Goal: Task Accomplishment & Management: Use online tool/utility

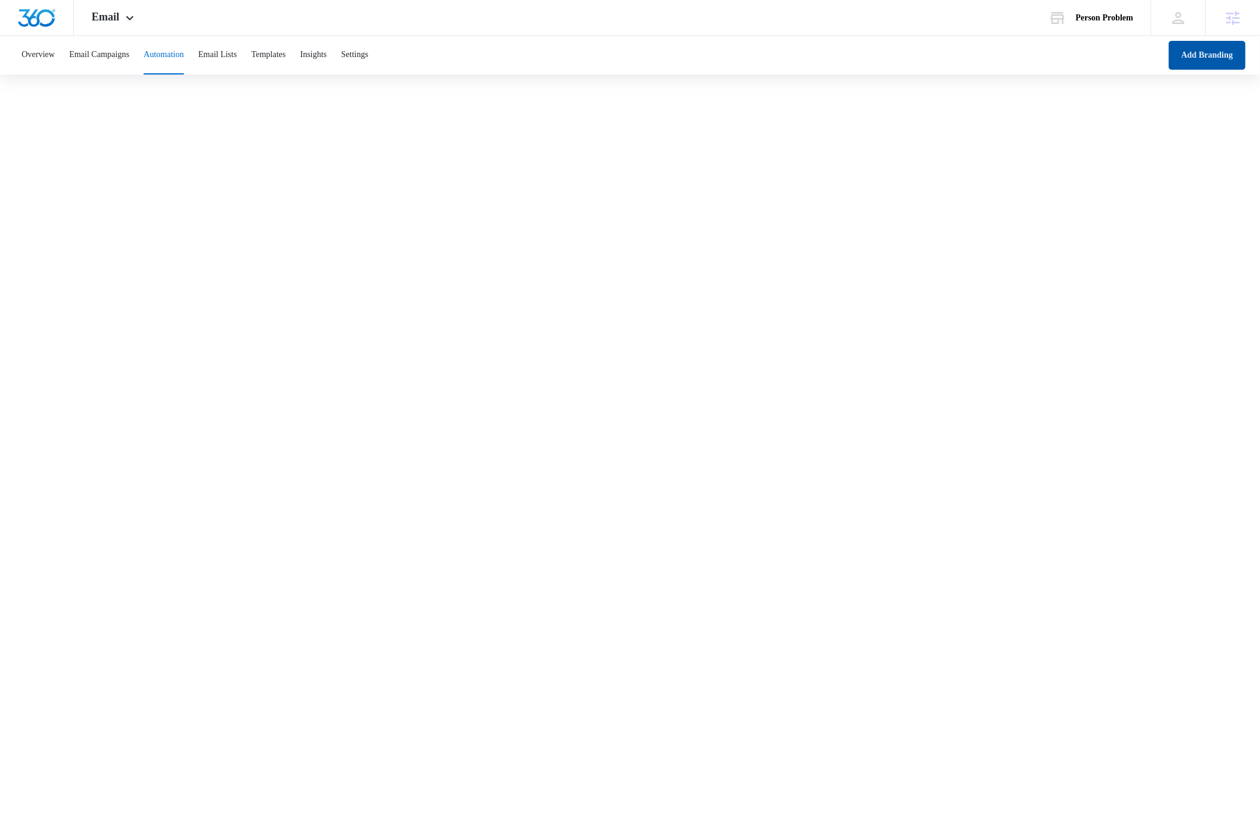
click at [1193, 58] on button "Add Branding" at bounding box center [1206, 55] width 77 height 29
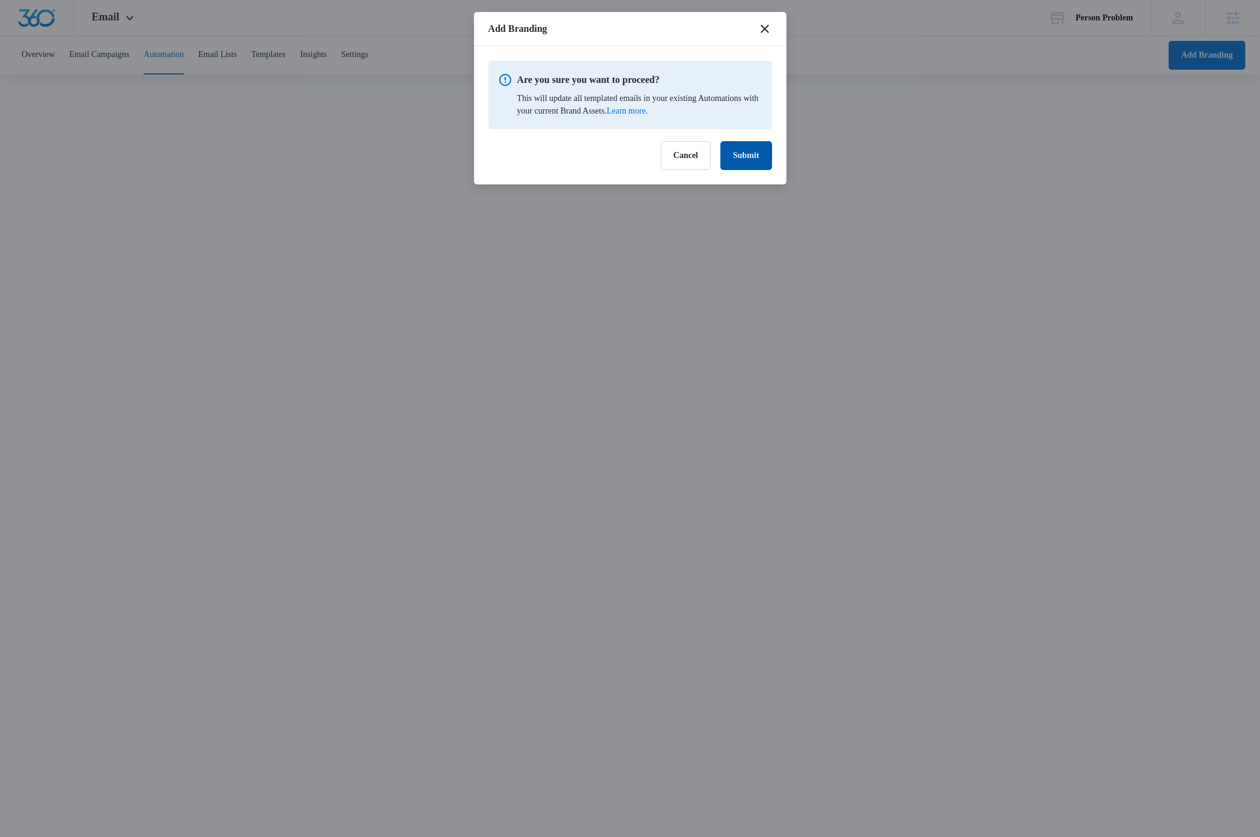
click at [753, 162] on button "Submit" at bounding box center [746, 155] width 52 height 29
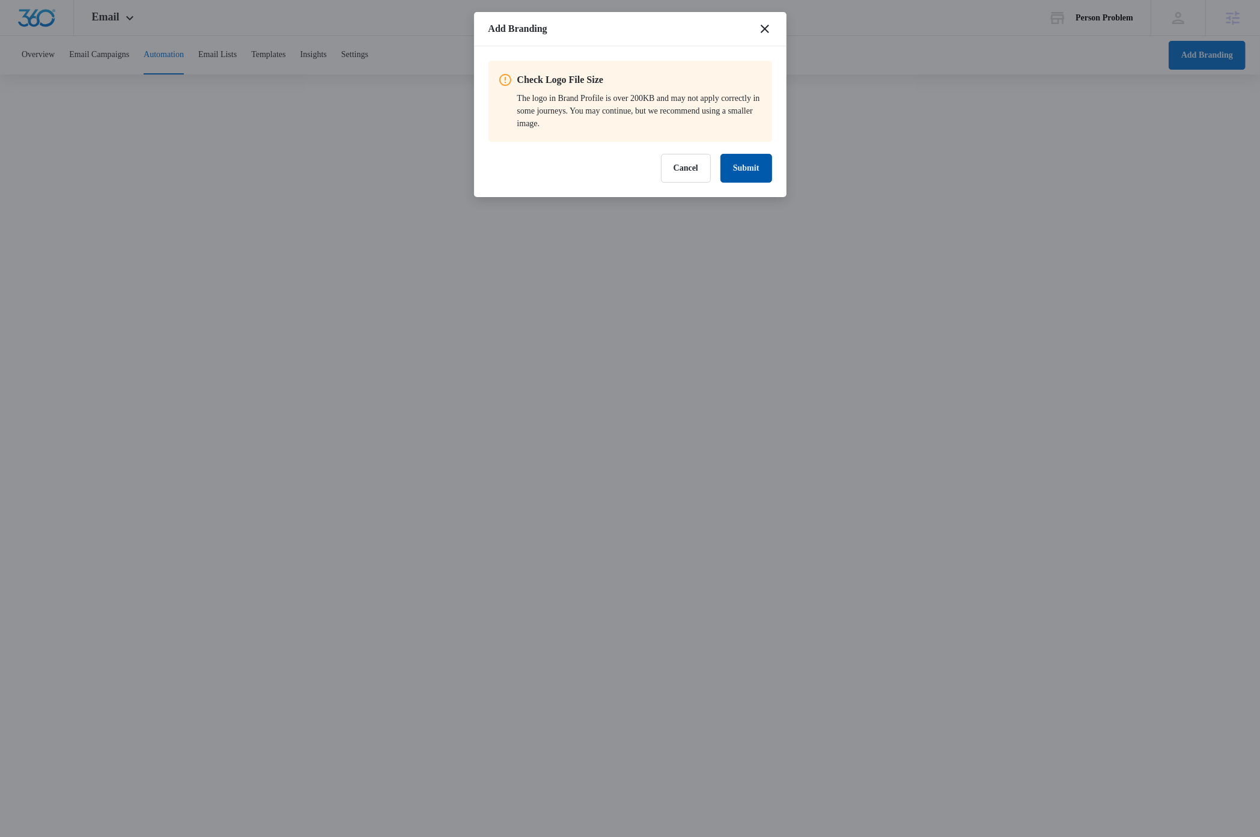
click at [730, 180] on button "Submit" at bounding box center [746, 168] width 52 height 29
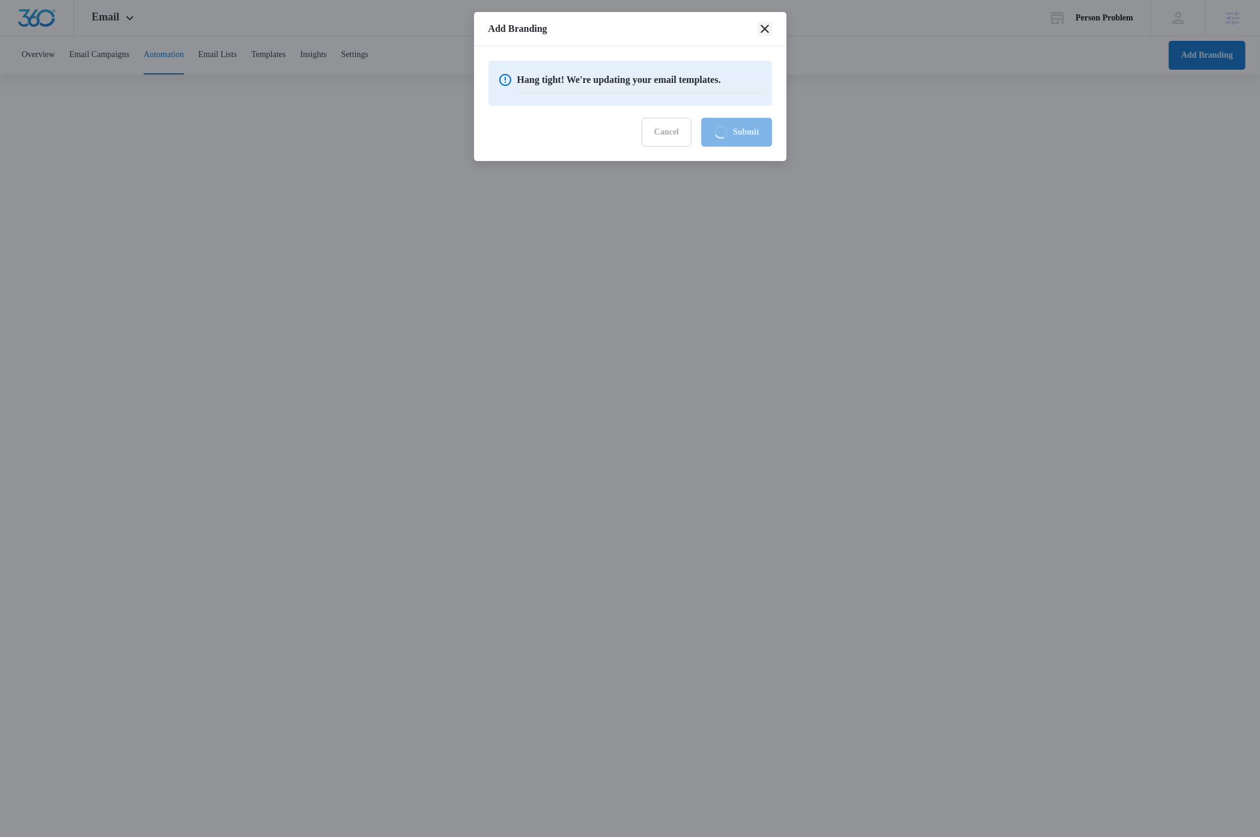
click at [766, 27] on icon "close" at bounding box center [764, 29] width 14 height 14
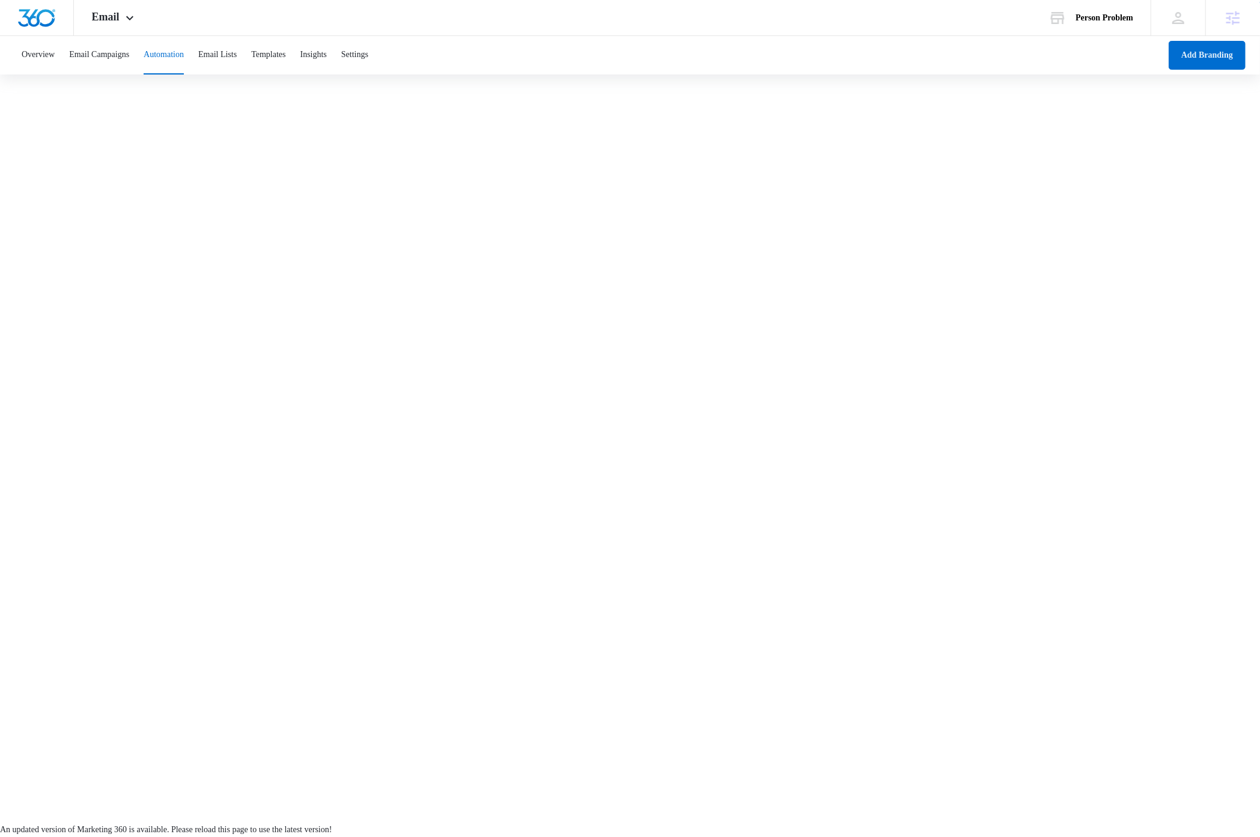
click at [1219, 836] on span "Reload Page" at bounding box center [1237, 843] width 36 height 8
click at [1193, 55] on button "Add Branding" at bounding box center [1206, 55] width 77 height 29
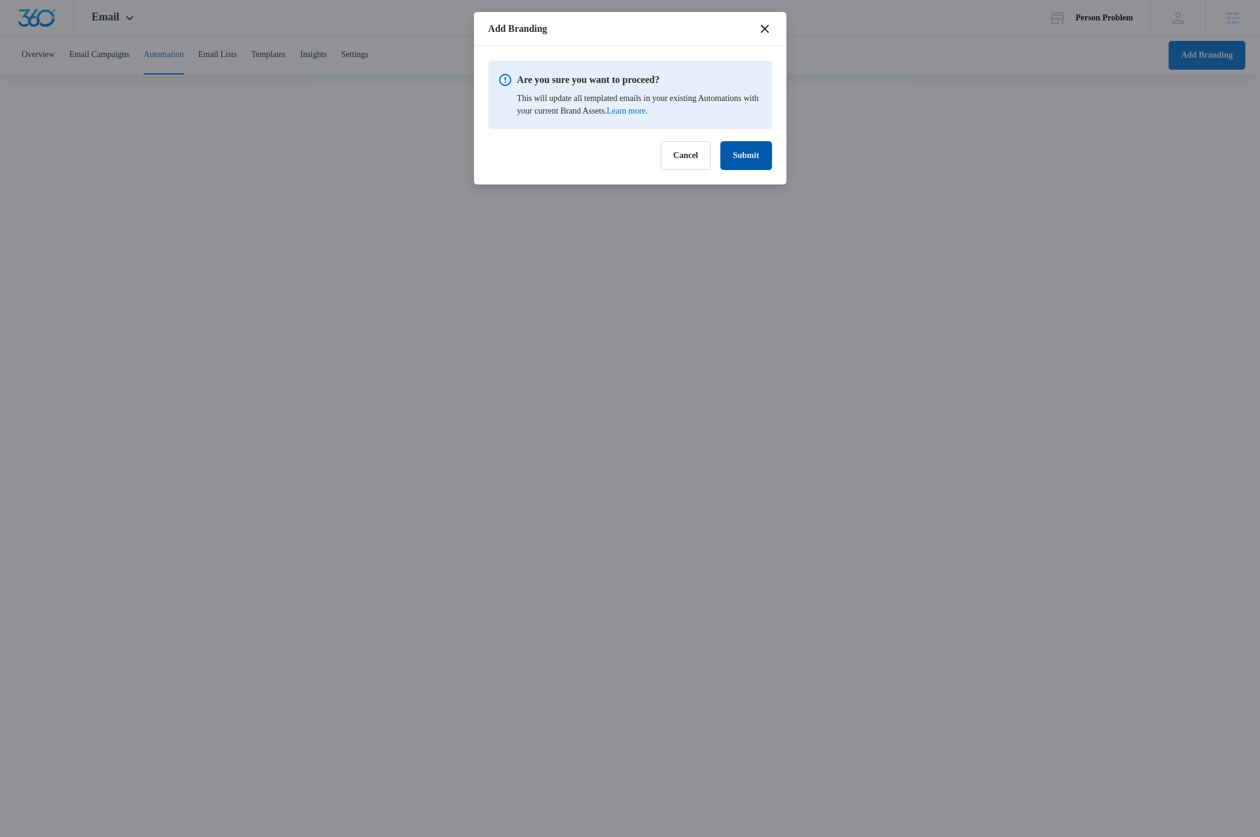
click at [754, 152] on button "Submit" at bounding box center [746, 155] width 52 height 29
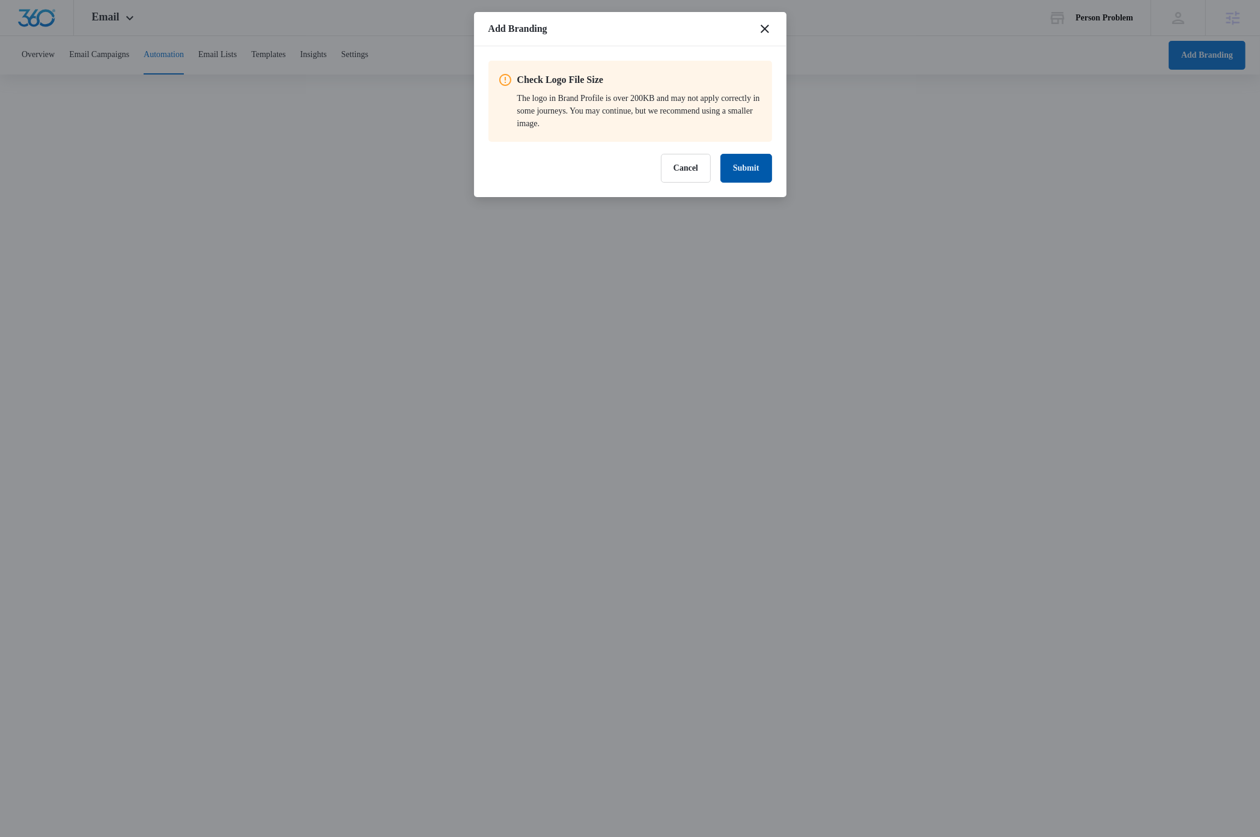
click at [739, 160] on button "Submit" at bounding box center [746, 168] width 52 height 29
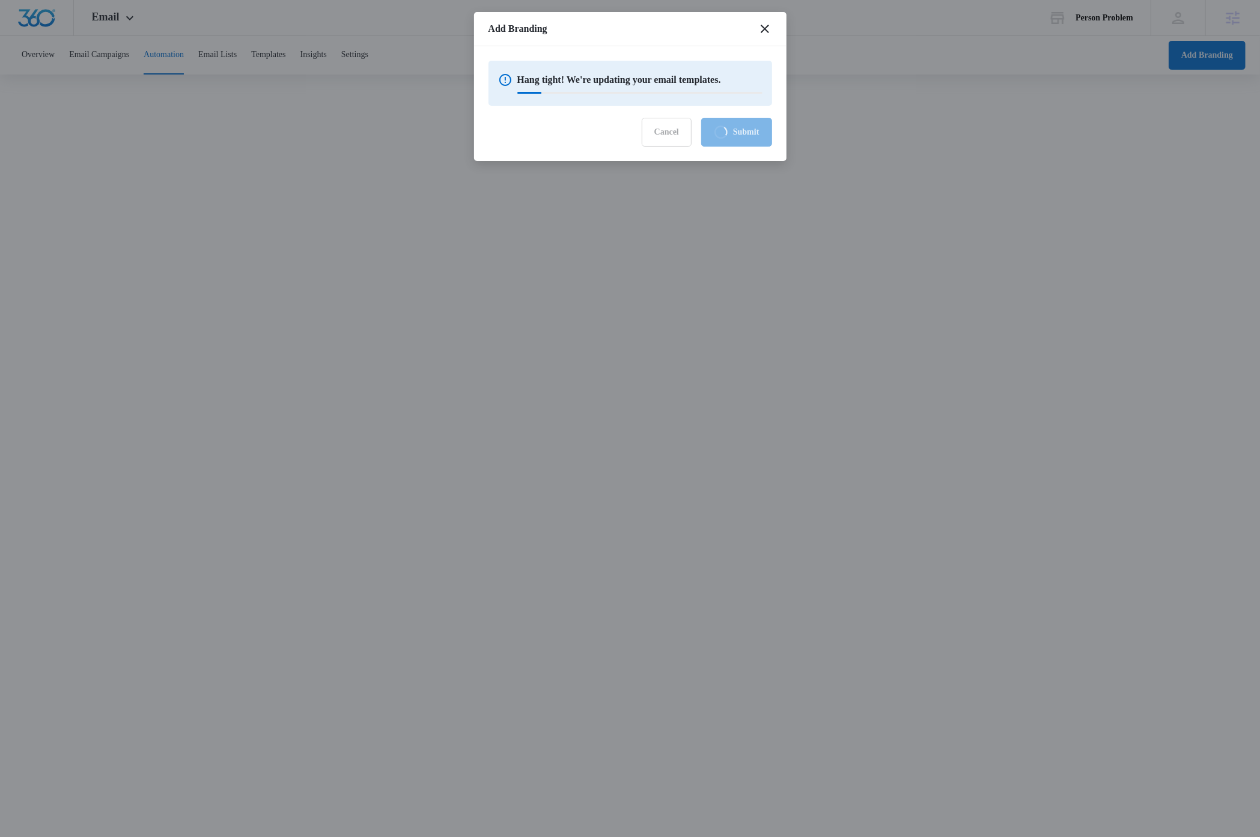
click at [588, 29] on div "Add Branding" at bounding box center [630, 29] width 312 height 34
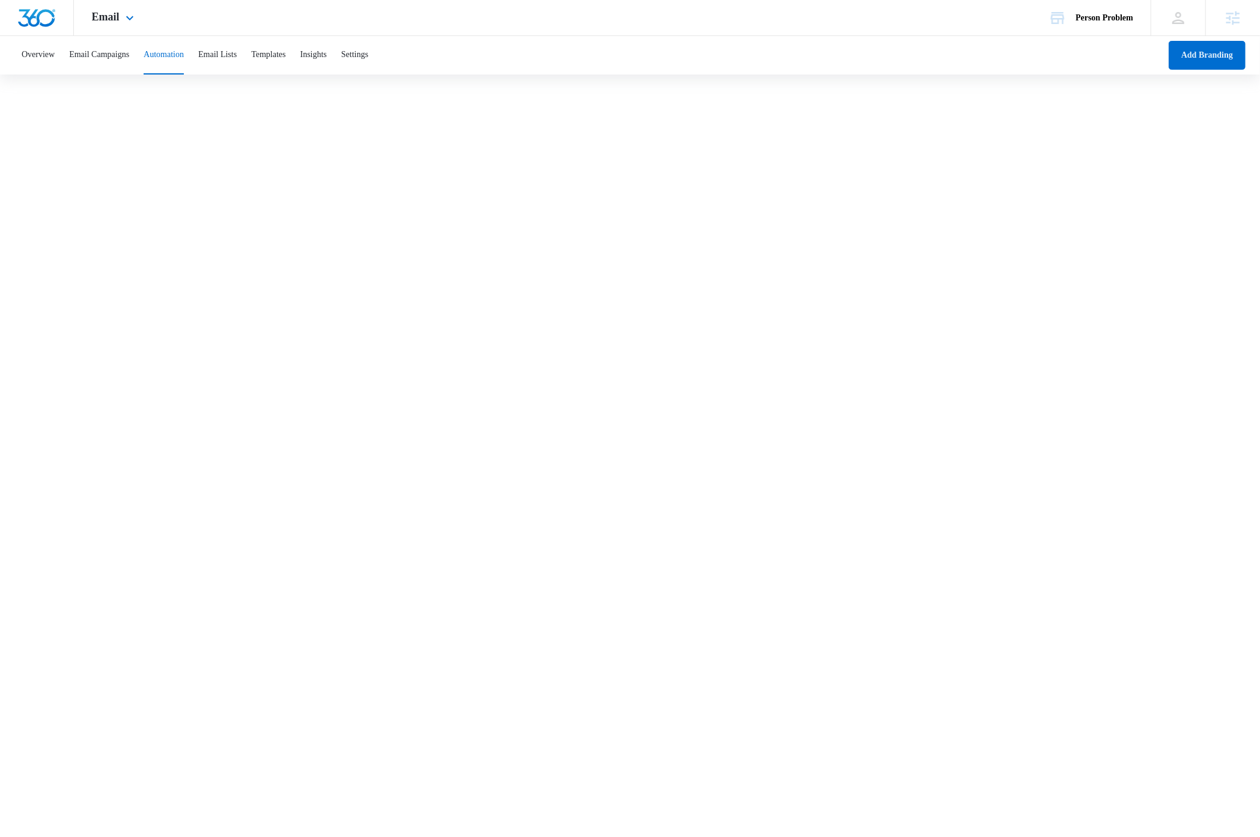
click at [40, 19] on img "Dashboard" at bounding box center [36, 18] width 38 height 18
